Goal: Information Seeking & Learning: Check status

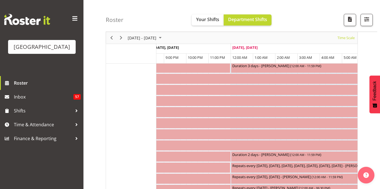
scroll to position [0, 1533]
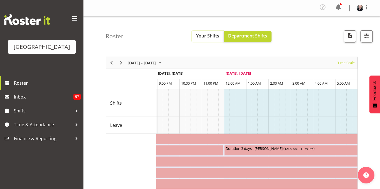
click at [216, 39] on button "Your Shifts" at bounding box center [208, 36] width 32 height 11
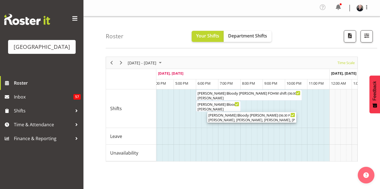
click at [248, 119] on div "[PERSON_NAME], [PERSON_NAME], [PERSON_NAME], [PERSON_NAME], [PERSON_NAME], [PER…" at bounding box center [251, 120] width 87 height 5
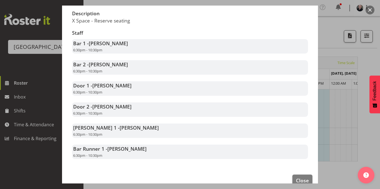
click at [166, 152] on div "Bar Runner 1 - [PERSON_NAME] 6:30pm - 10:30pm" at bounding box center [190, 152] width 236 height 14
click at [120, 125] on span "[PERSON_NAME]" at bounding box center [139, 128] width 39 height 7
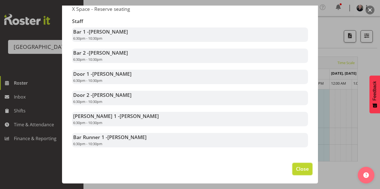
click at [307, 173] on span "Close" at bounding box center [302, 169] width 13 height 7
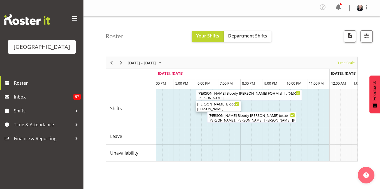
click at [223, 106] on div "[PERSON_NAME] Bloody [PERSON_NAME] - Box office ( 06:00 PM - 08:00 PM )" at bounding box center [218, 104] width 42 height 6
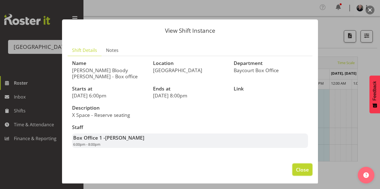
click at [299, 174] on button "Close" at bounding box center [302, 170] width 20 height 12
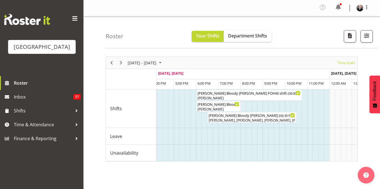
click at [280, 131] on td "Timeline Week of September 4, 2025" at bounding box center [282, 136] width 6 height 17
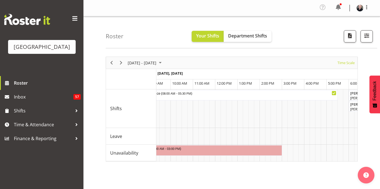
scroll to position [0, 2346]
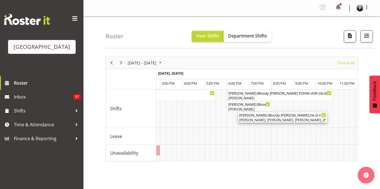
click at [311, 116] on span "06:30 PM - 10:30 PM" at bounding box center [325, 115] width 29 height 4
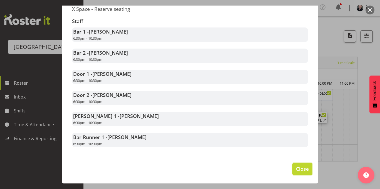
click at [311, 167] on button "Close" at bounding box center [302, 169] width 20 height 12
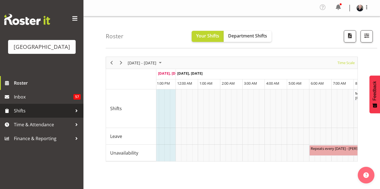
click at [58, 115] on span "Shifts" at bounding box center [43, 111] width 58 height 8
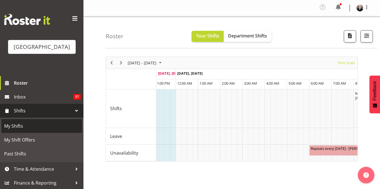
click at [58, 131] on span "My Shifts" at bounding box center [41, 126] width 75 height 8
